Goal: Task Accomplishment & Management: Use online tool/utility

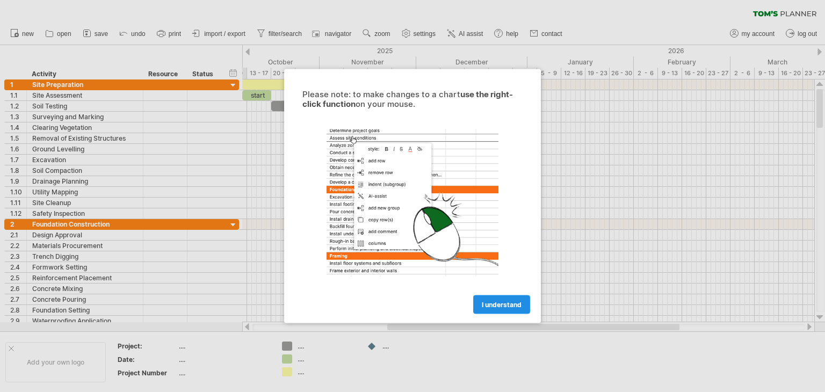
click at [495, 305] on span "I understand" at bounding box center [502, 305] width 40 height 8
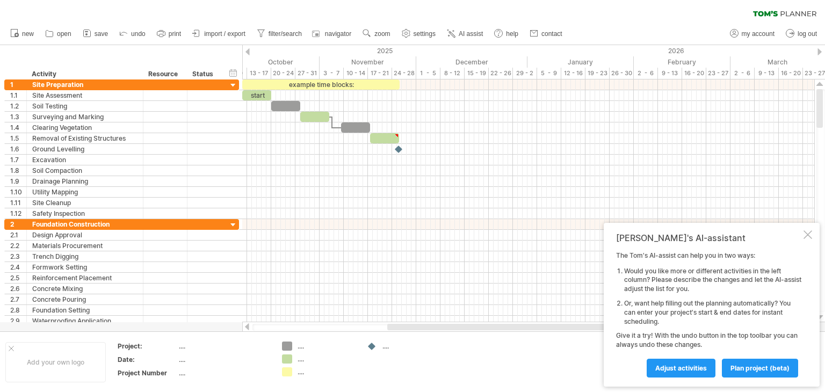
drag, startPoint x: 351, startPoint y: 328, endPoint x: 386, endPoint y: 325, distance: 35.1
click at [386, 325] on div at bounding box center [529, 327] width 552 height 7
drag, startPoint x: 346, startPoint y: 325, endPoint x: 382, endPoint y: 327, distance: 36.1
click at [382, 327] on div at bounding box center [529, 327] width 552 height 7
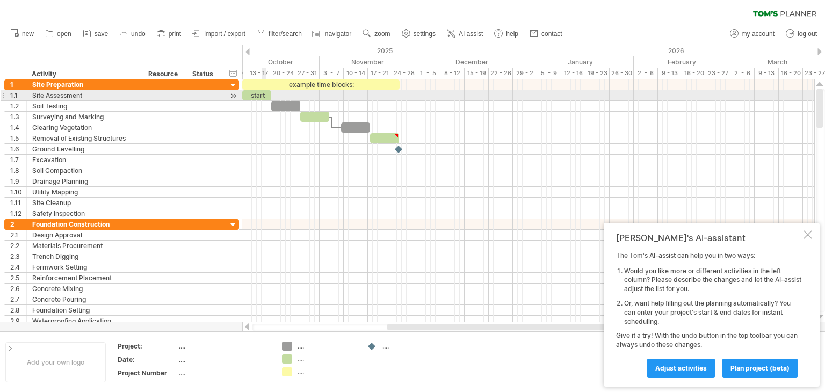
click at [266, 97] on div "start" at bounding box center [256, 95] width 29 height 10
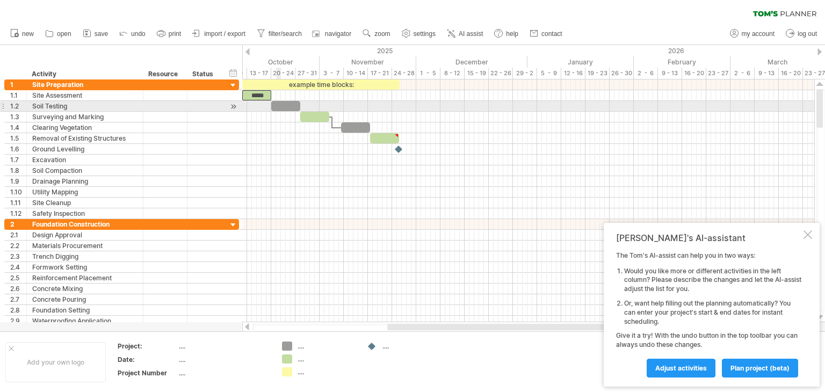
click at [279, 104] on div at bounding box center [285, 106] width 29 height 10
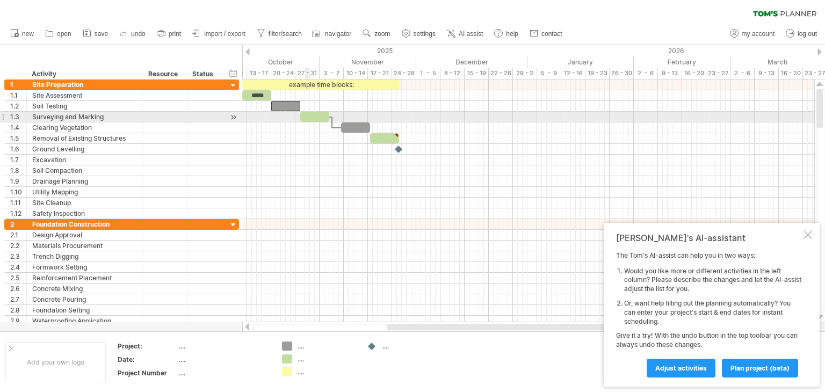
click at [310, 114] on div at bounding box center [314, 117] width 29 height 10
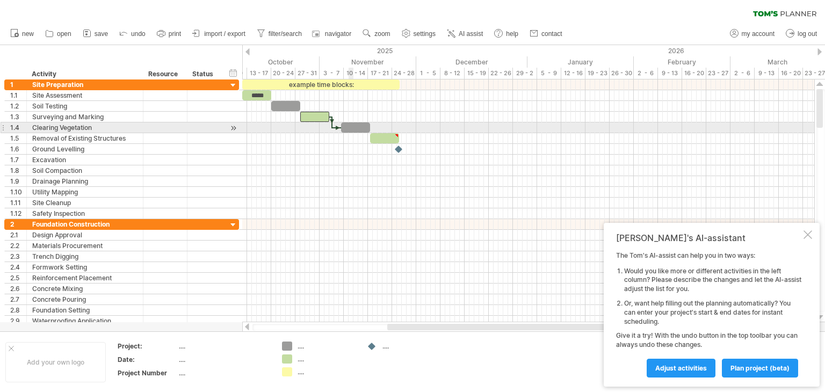
click at [351, 127] on div at bounding box center [355, 128] width 29 height 10
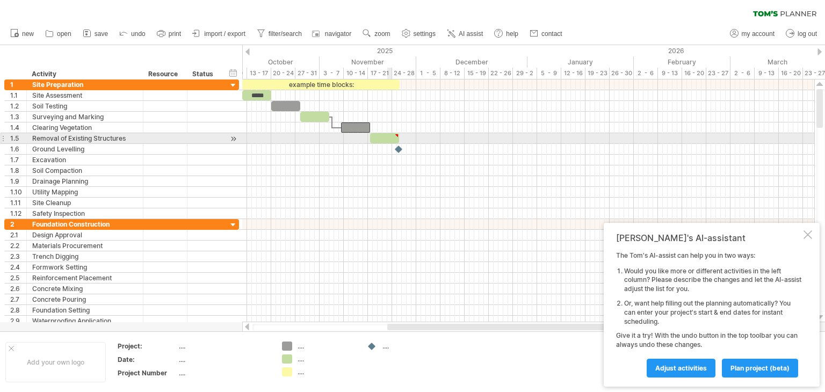
click at [389, 138] on div at bounding box center [384, 138] width 29 height 10
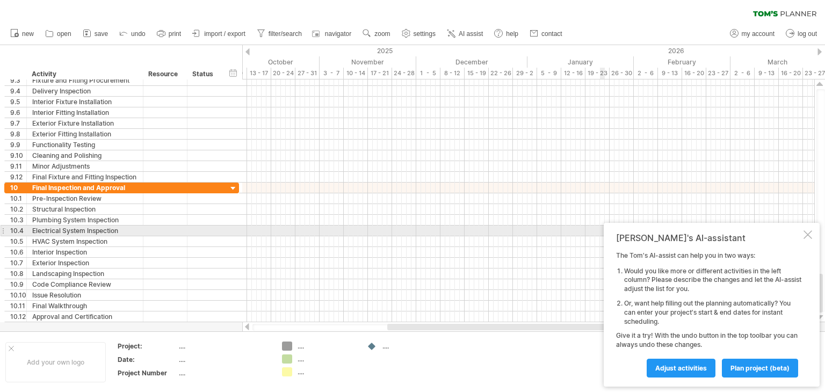
click at [806, 231] on div at bounding box center [808, 235] width 9 height 9
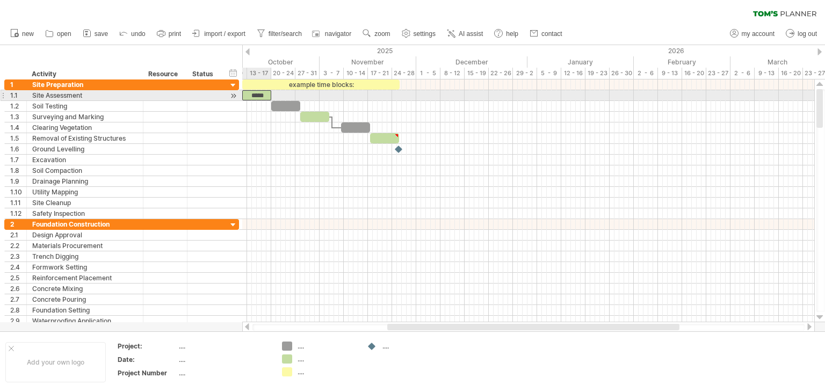
click at [263, 97] on div "*****" at bounding box center [256, 95] width 29 height 10
click at [264, 97] on div "*****" at bounding box center [256, 95] width 29 height 10
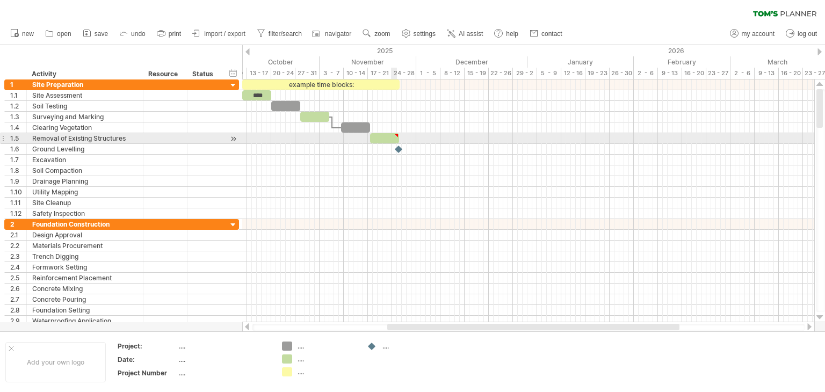
type textarea "**********"
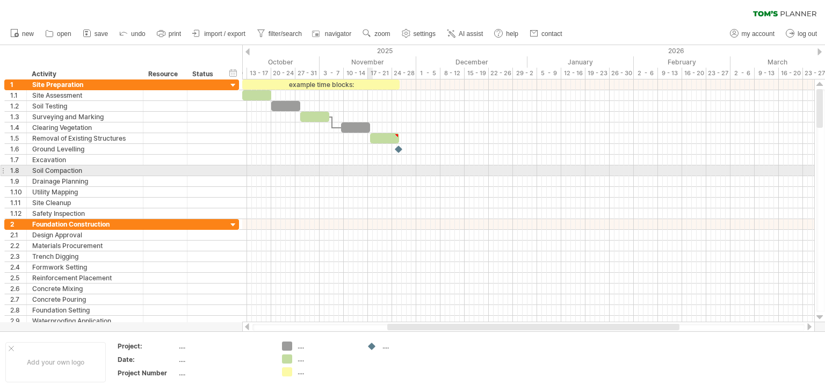
click at [369, 169] on div at bounding box center [528, 171] width 572 height 11
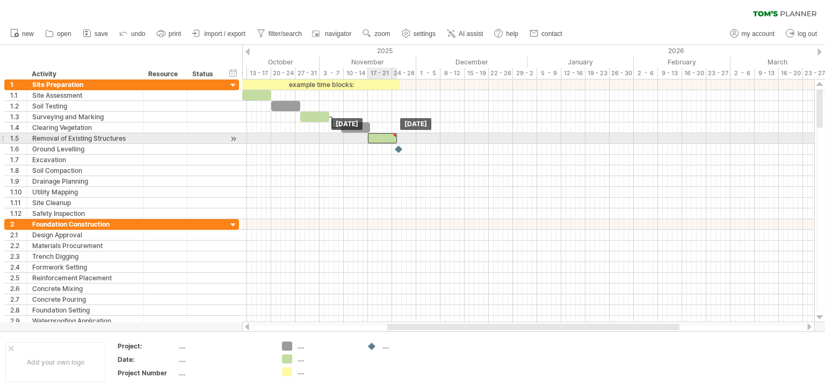
click at [378, 138] on div at bounding box center [382, 138] width 29 height 10
click at [378, 168] on div at bounding box center [528, 171] width 572 height 11
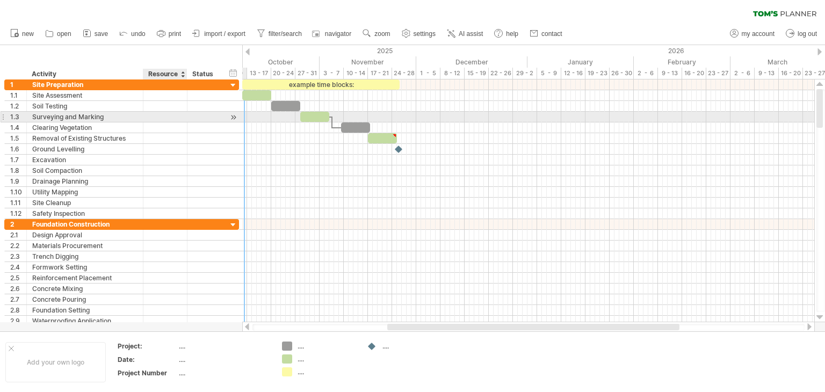
click at [183, 117] on div at bounding box center [185, 117] width 5 height 11
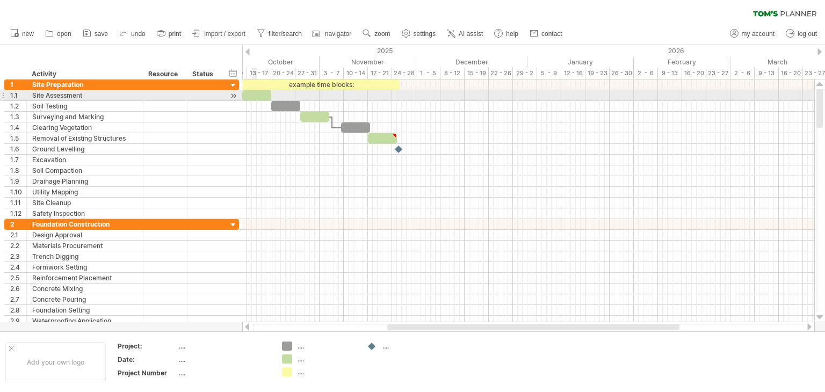
click at [254, 101] on div at bounding box center [528, 106] width 572 height 11
click at [254, 99] on div at bounding box center [256, 95] width 29 height 10
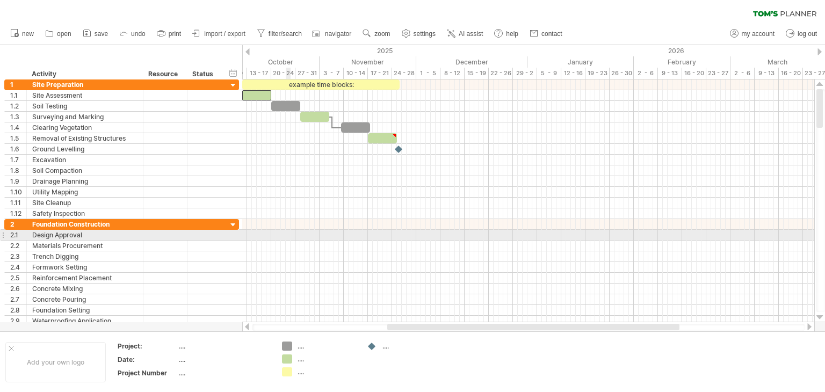
click at [290, 233] on div at bounding box center [528, 235] width 572 height 11
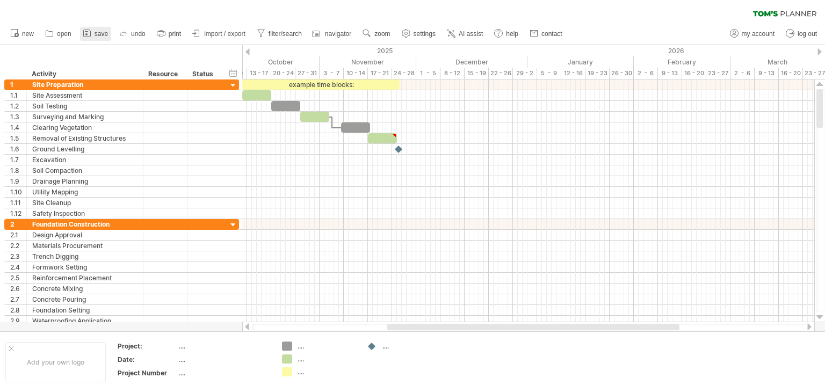
click at [99, 30] on span "save" at bounding box center [101, 34] width 13 height 8
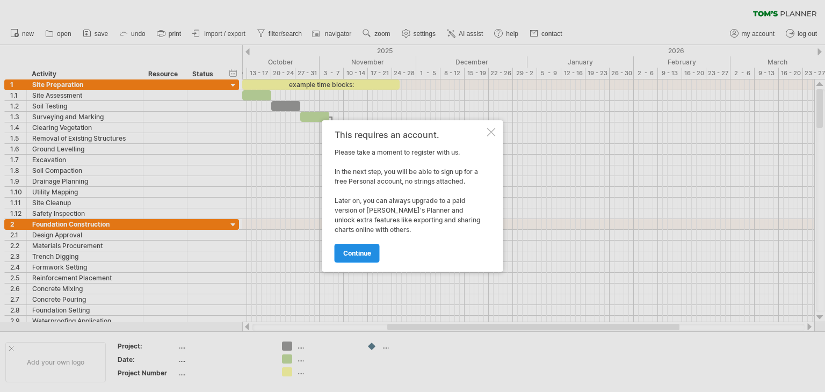
click at [349, 256] on span "continue" at bounding box center [357, 253] width 28 height 8
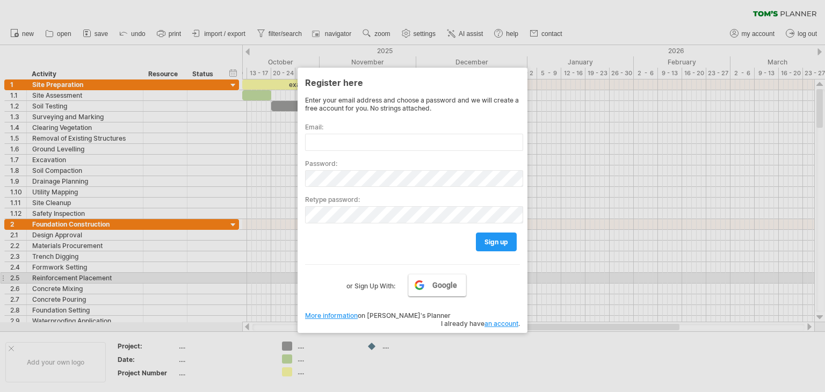
click at [425, 284] on link "Google" at bounding box center [437, 285] width 58 height 23
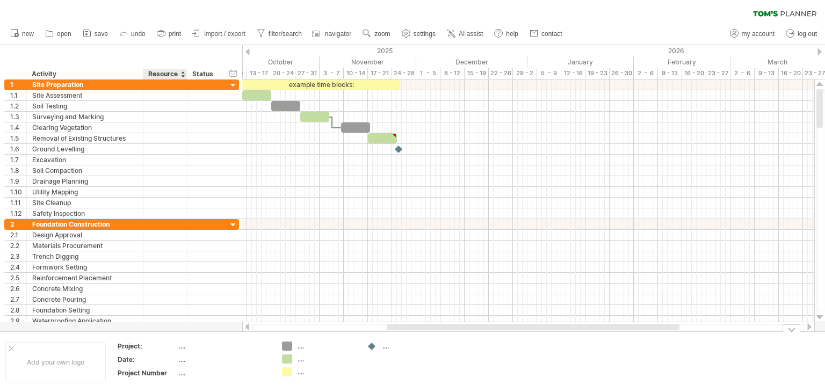
click at [181, 343] on div "...." at bounding box center [224, 346] width 90 height 9
click at [189, 349] on input "text" at bounding box center [222, 346] width 87 height 9
click at [190, 358] on div "...." at bounding box center [224, 359] width 90 height 9
click at [192, 369] on div "...." at bounding box center [224, 373] width 90 height 9
click at [192, 344] on div "...." at bounding box center [224, 346] width 90 height 9
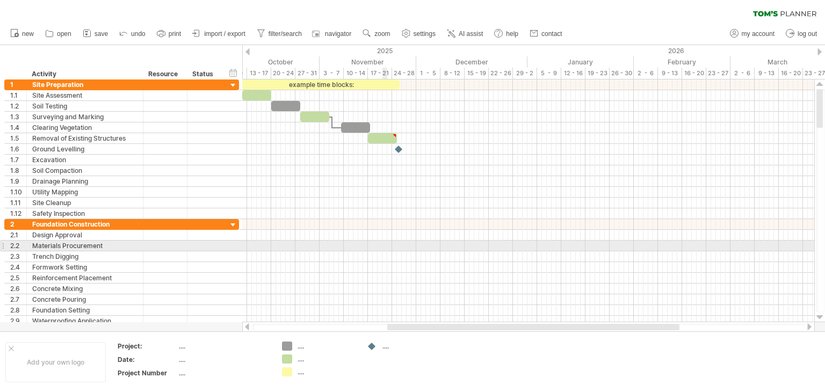
click at [386, 241] on div at bounding box center [528, 246] width 572 height 11
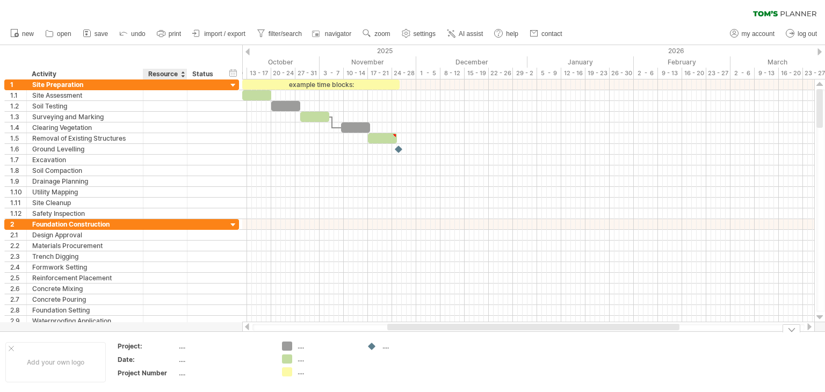
click at [181, 352] on td "...." at bounding box center [224, 348] width 91 height 12
click at [189, 346] on input "text" at bounding box center [222, 346] width 87 height 9
type input "**********"
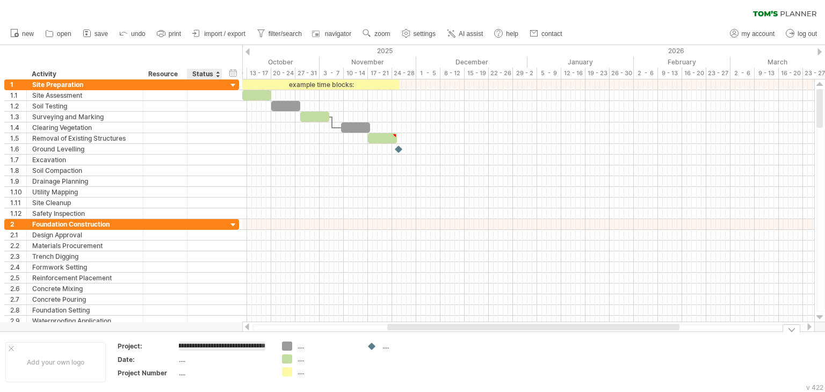
click at [200, 357] on div "...." at bounding box center [224, 359] width 90 height 9
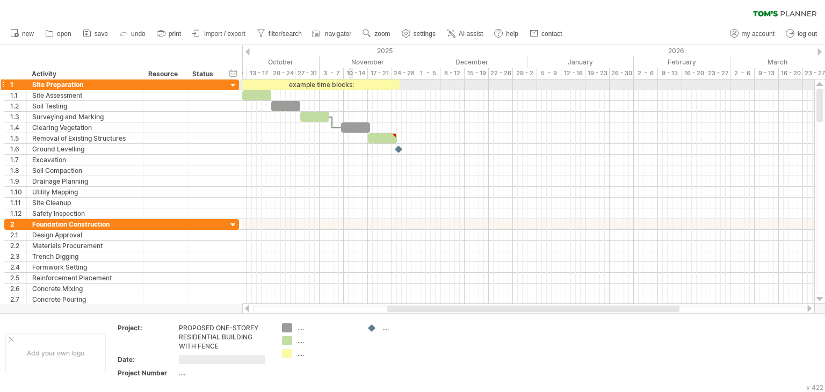
click at [349, 85] on div "example time blocks:" at bounding box center [320, 85] width 157 height 10
click at [349, 85] on div "**********" at bounding box center [320, 85] width 157 height 10
click at [358, 82] on div "**********" at bounding box center [320, 85] width 157 height 10
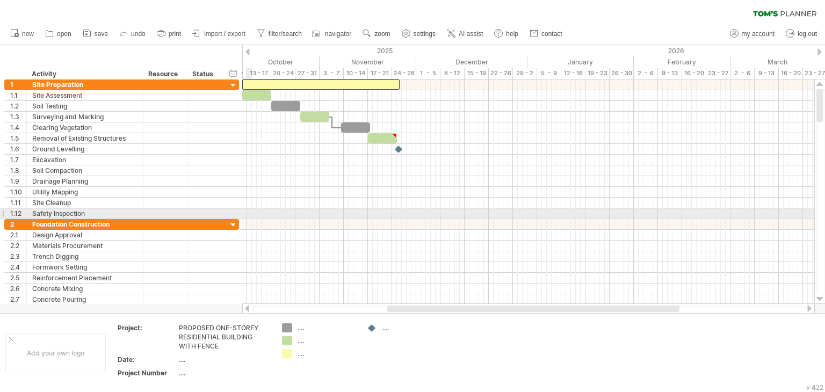
click at [250, 219] on div at bounding box center [528, 224] width 572 height 11
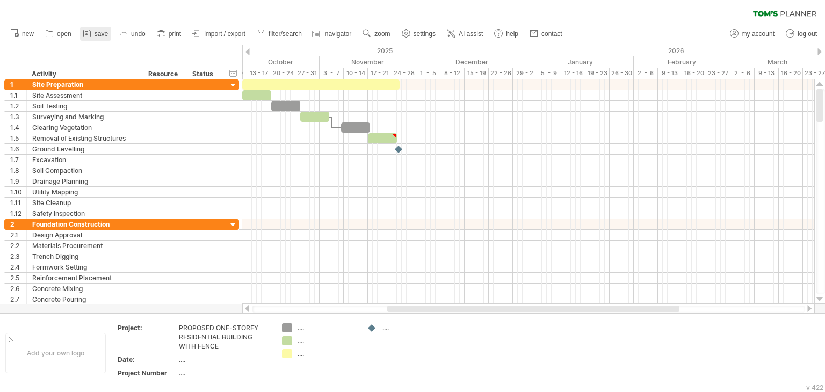
click at [100, 32] on span "save" at bounding box center [101, 34] width 13 height 8
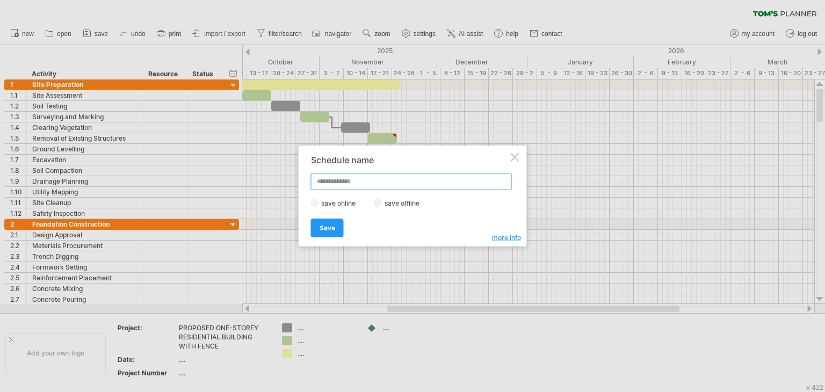
click at [362, 185] on input "text" at bounding box center [411, 181] width 201 height 17
paste input "**********"
type input "**********"
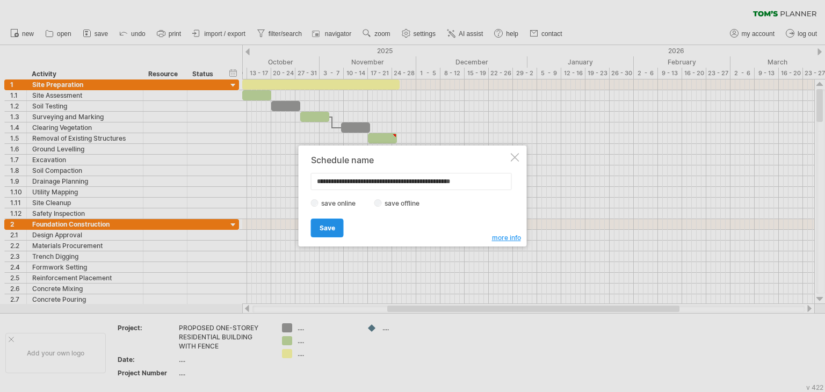
click at [335, 226] on link "Save" at bounding box center [327, 228] width 33 height 19
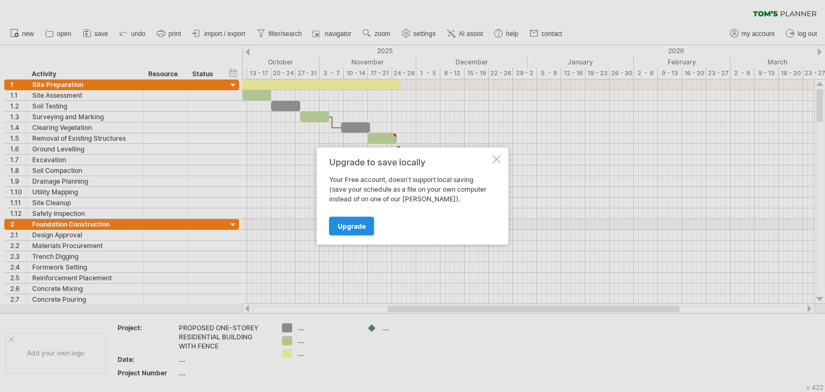
click at [368, 228] on link "Upgrade" at bounding box center [351, 226] width 45 height 19
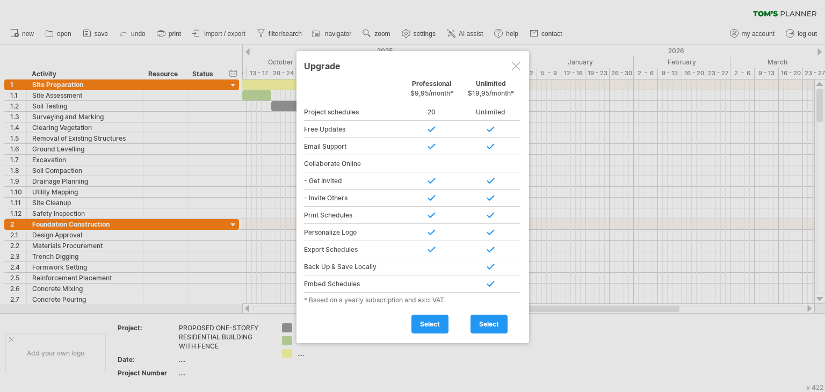
click at [516, 66] on div at bounding box center [516, 66] width 9 height 9
